Goal: Navigation & Orientation: Find specific page/section

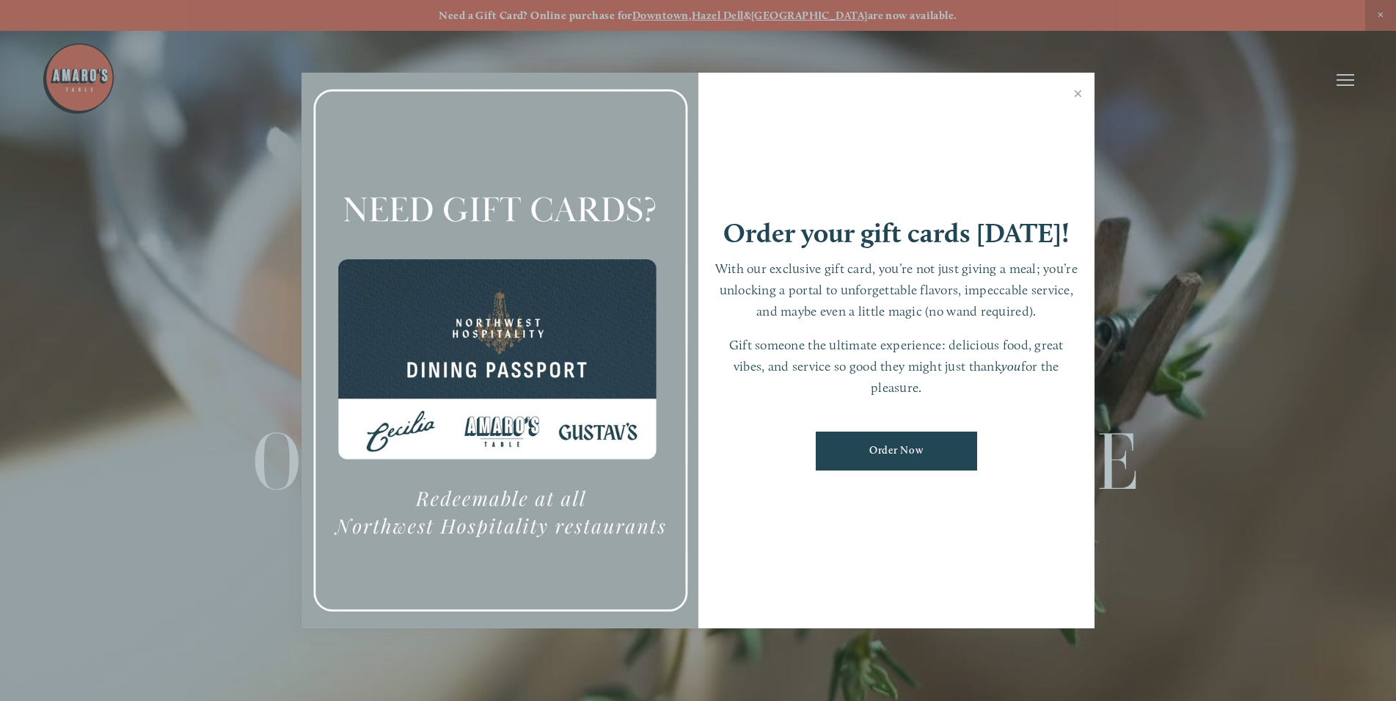
click at [1350, 84] on div at bounding box center [698, 350] width 1396 height 701
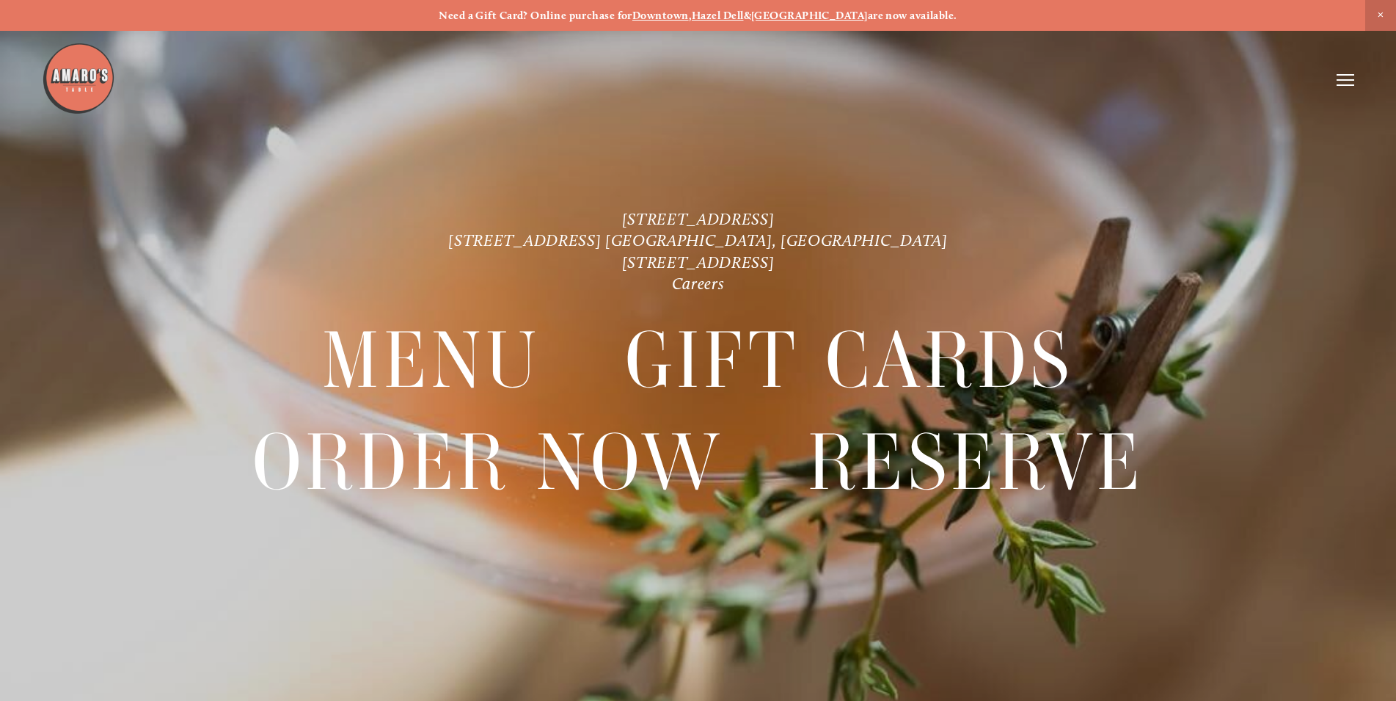
click at [1350, 84] on icon at bounding box center [1346, 79] width 18 height 13
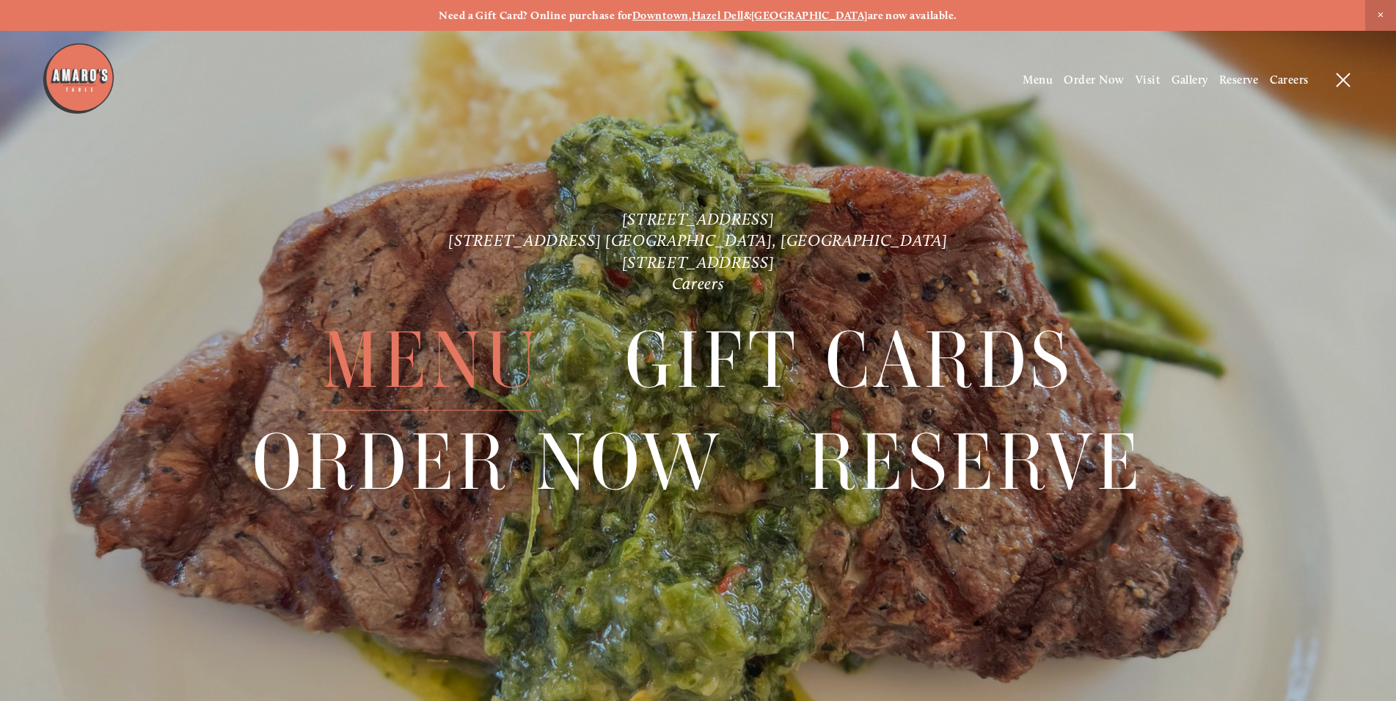
click at [433, 354] on span "Menu" at bounding box center [431, 360] width 219 height 101
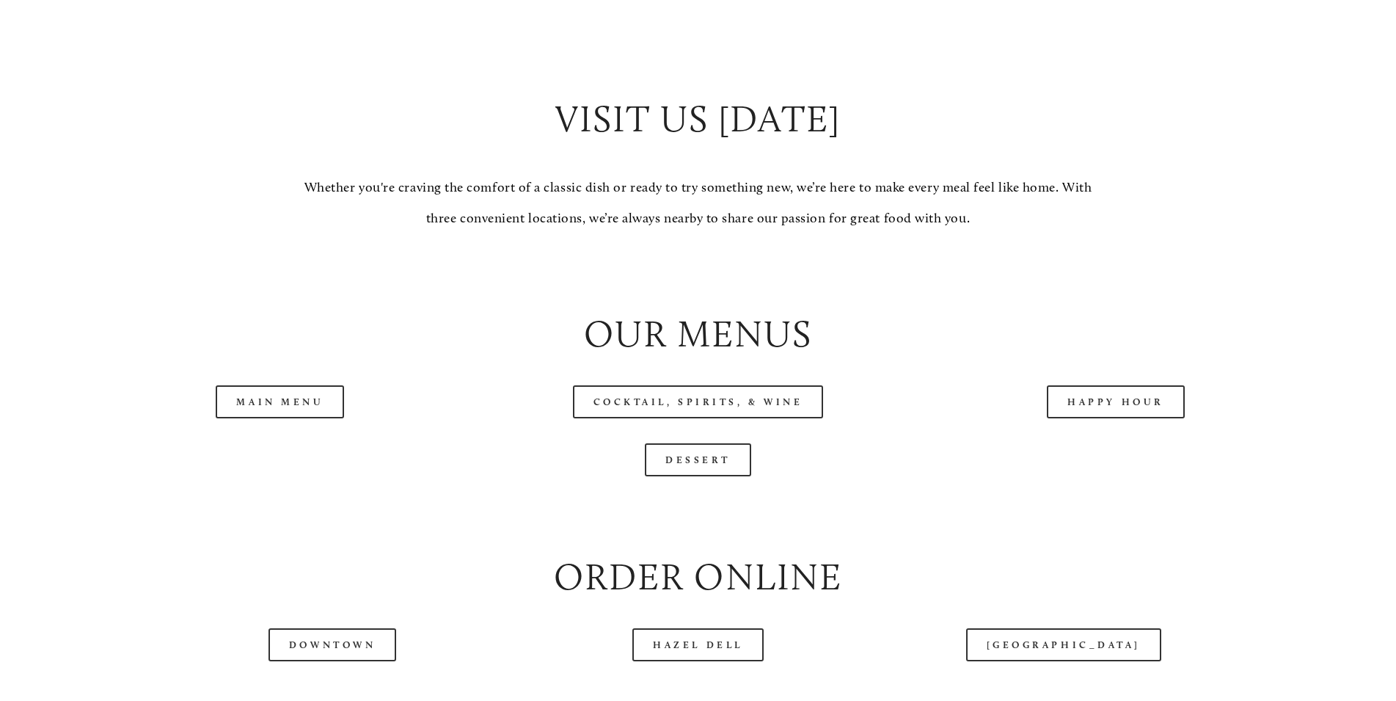
scroll to position [1496, 0]
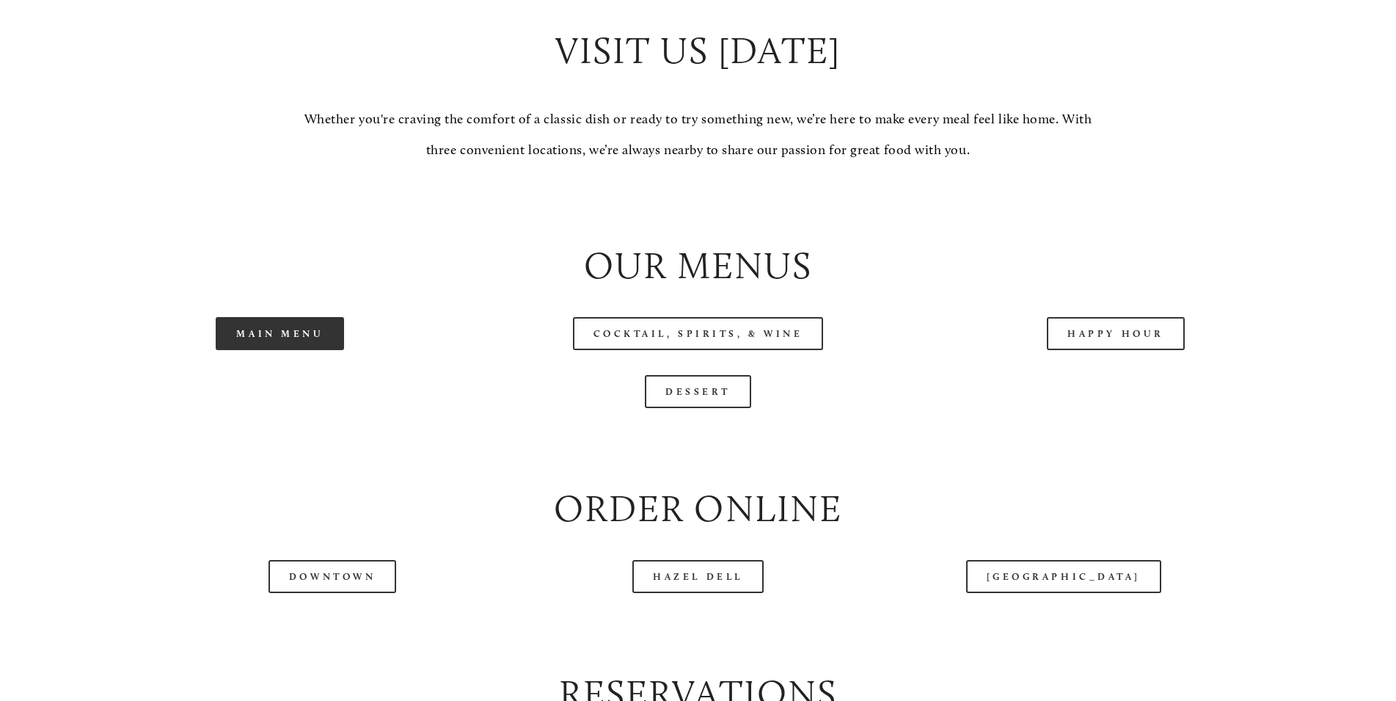
click at [293, 350] on link "Main Menu" at bounding box center [280, 333] width 128 height 33
